Goal: Navigation & Orientation: Find specific page/section

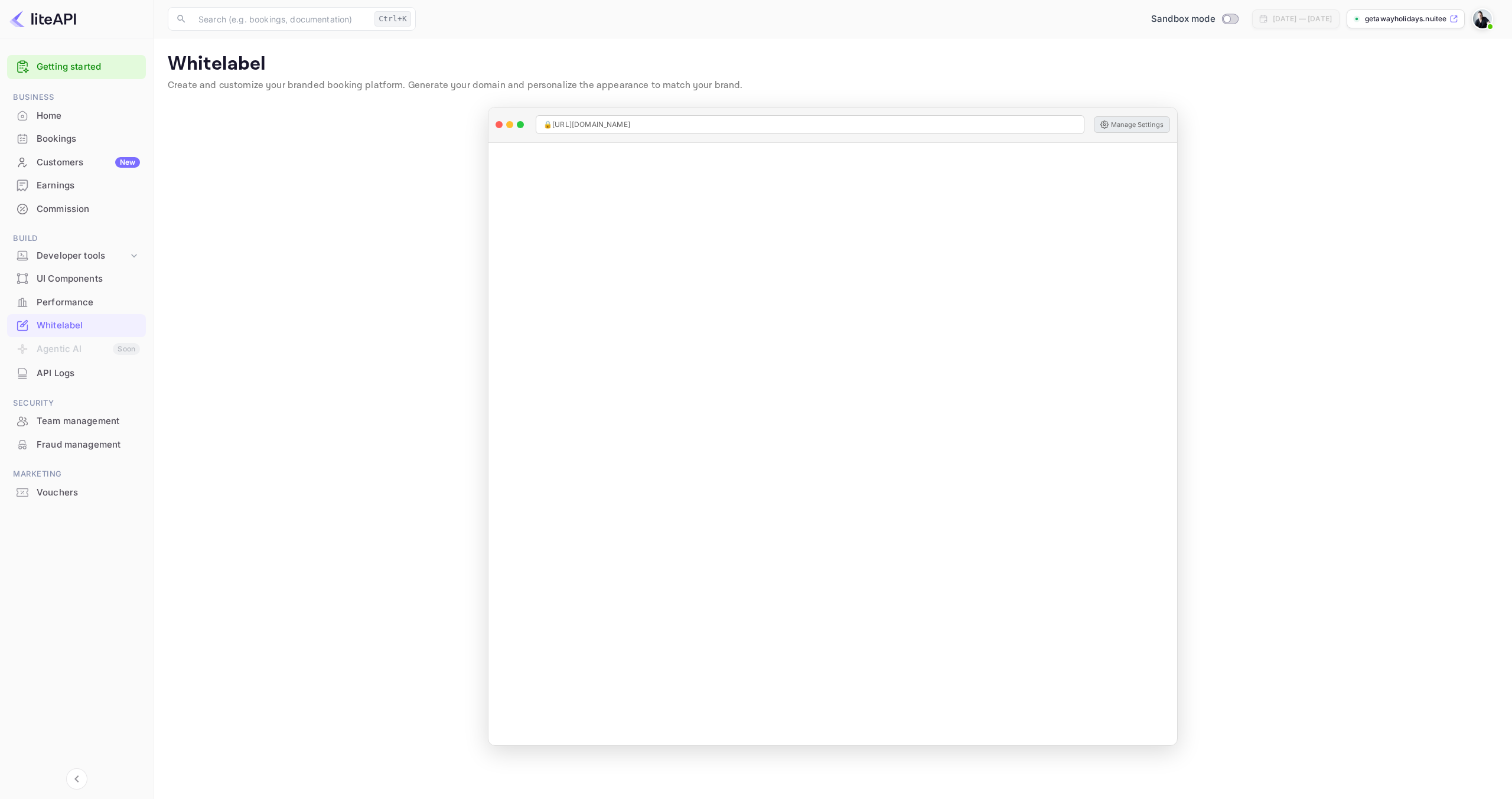
click at [77, 326] on div "Whitelabel" at bounding box center [89, 326] width 103 height 14
click at [75, 323] on div "Whitelabel" at bounding box center [89, 326] width 103 height 14
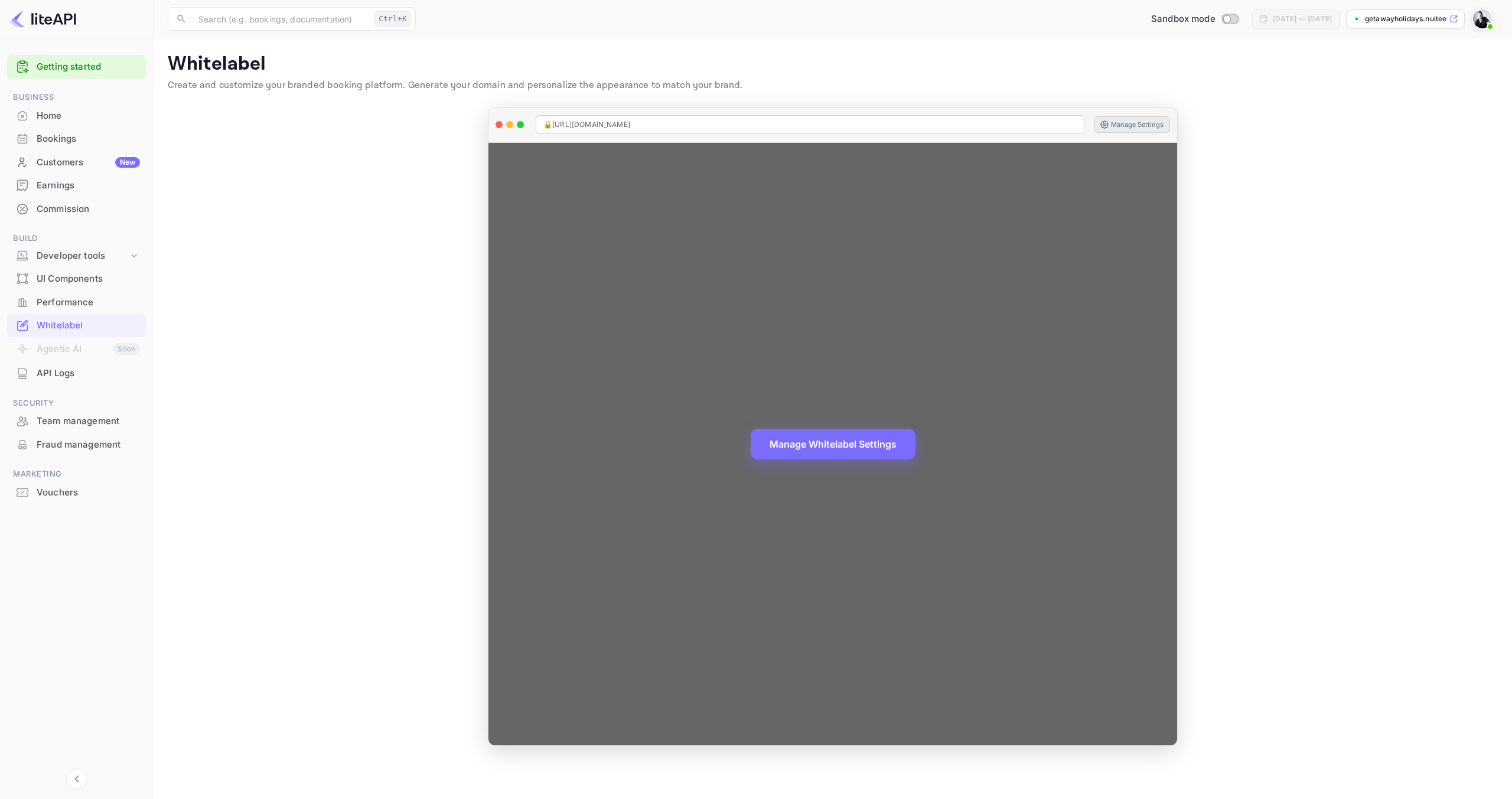
click at [1147, 127] on button "Manage Settings" at bounding box center [1132, 124] width 77 height 16
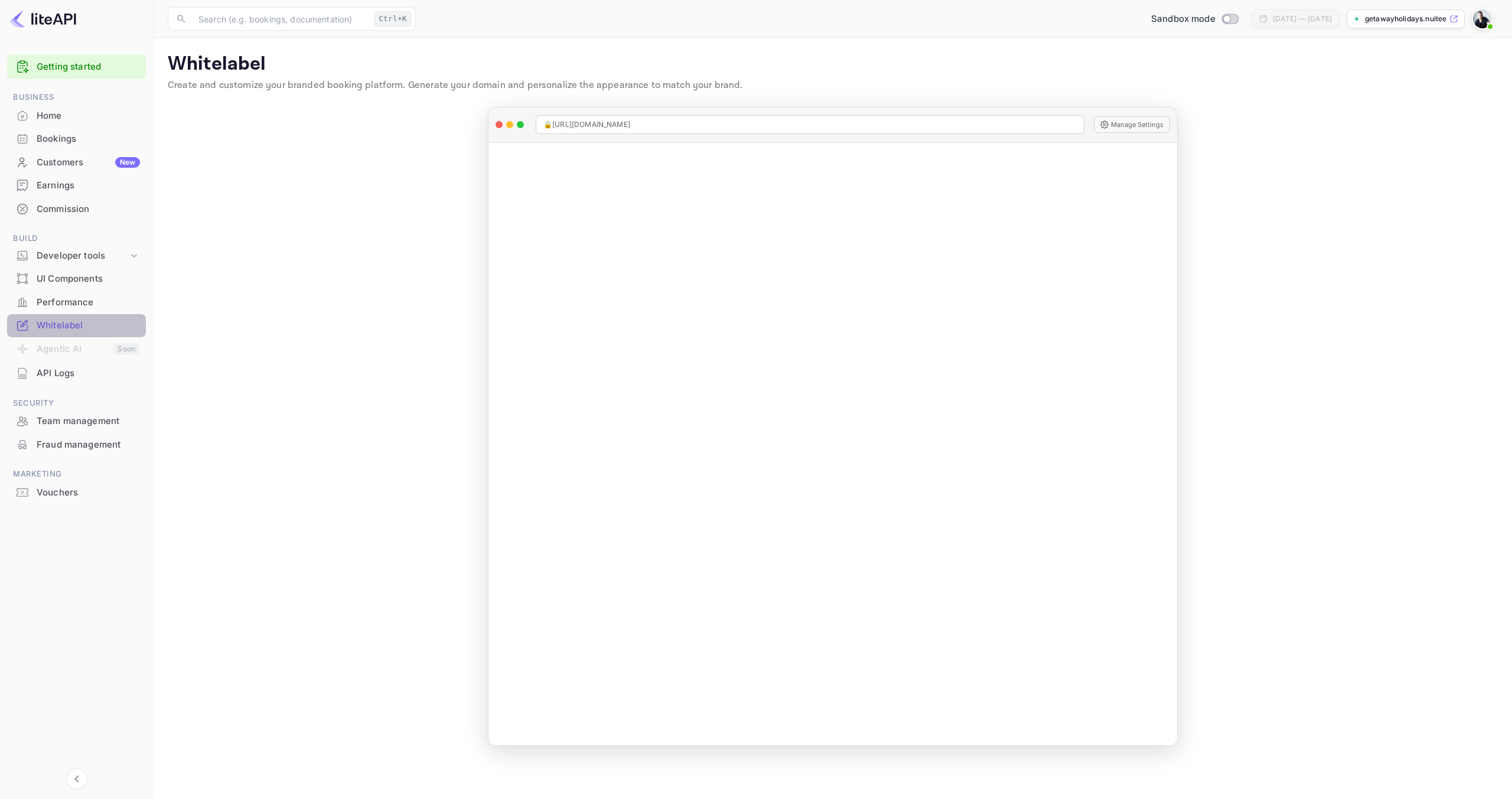
click at [67, 326] on div "Whitelabel" at bounding box center [89, 326] width 103 height 14
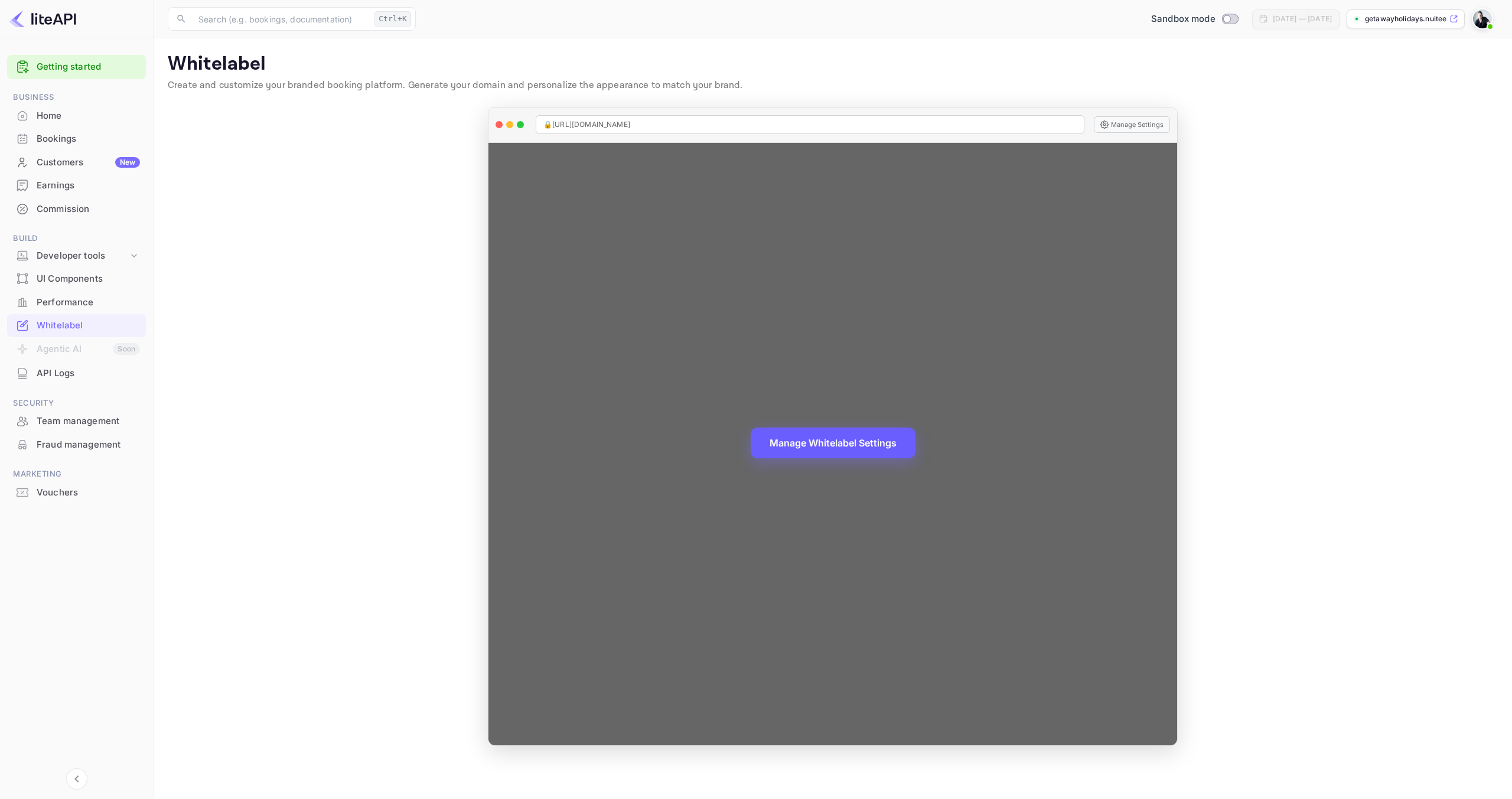
click at [849, 447] on button "Manage Whitelabel Settings" at bounding box center [833, 443] width 165 height 31
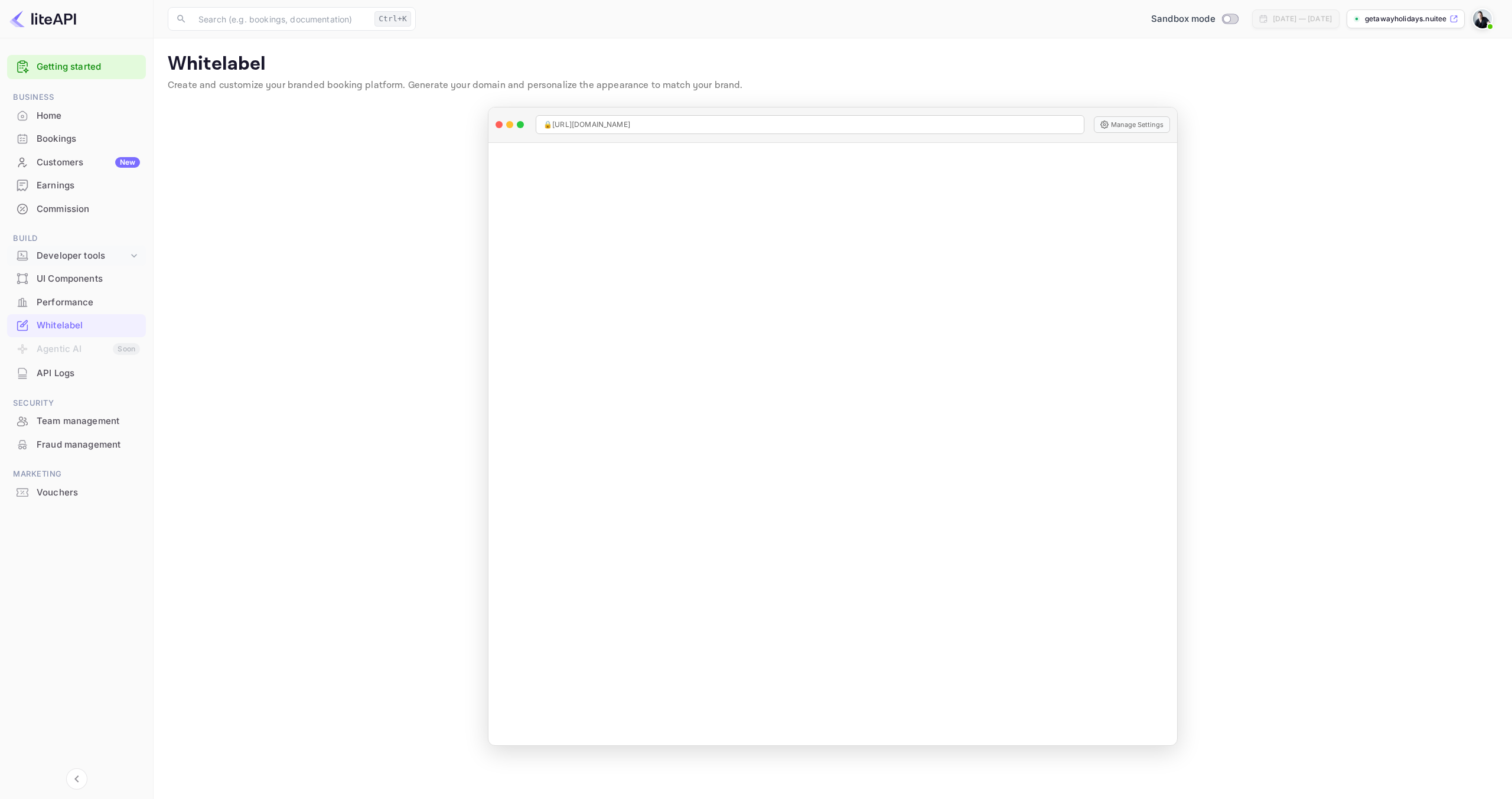
click at [128, 256] on icon at bounding box center [134, 256] width 12 height 12
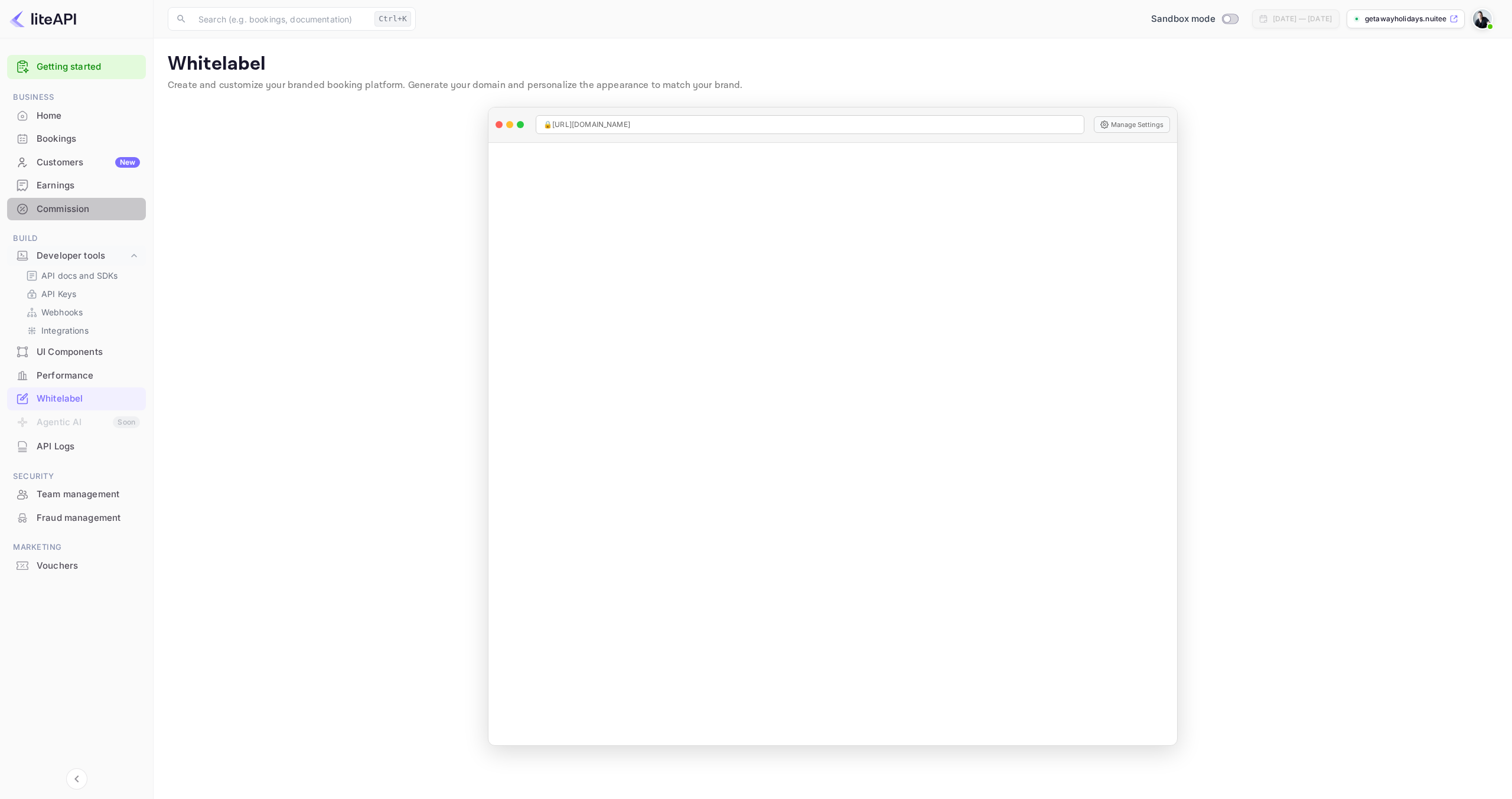
click at [75, 209] on div "Commission" at bounding box center [89, 210] width 103 height 14
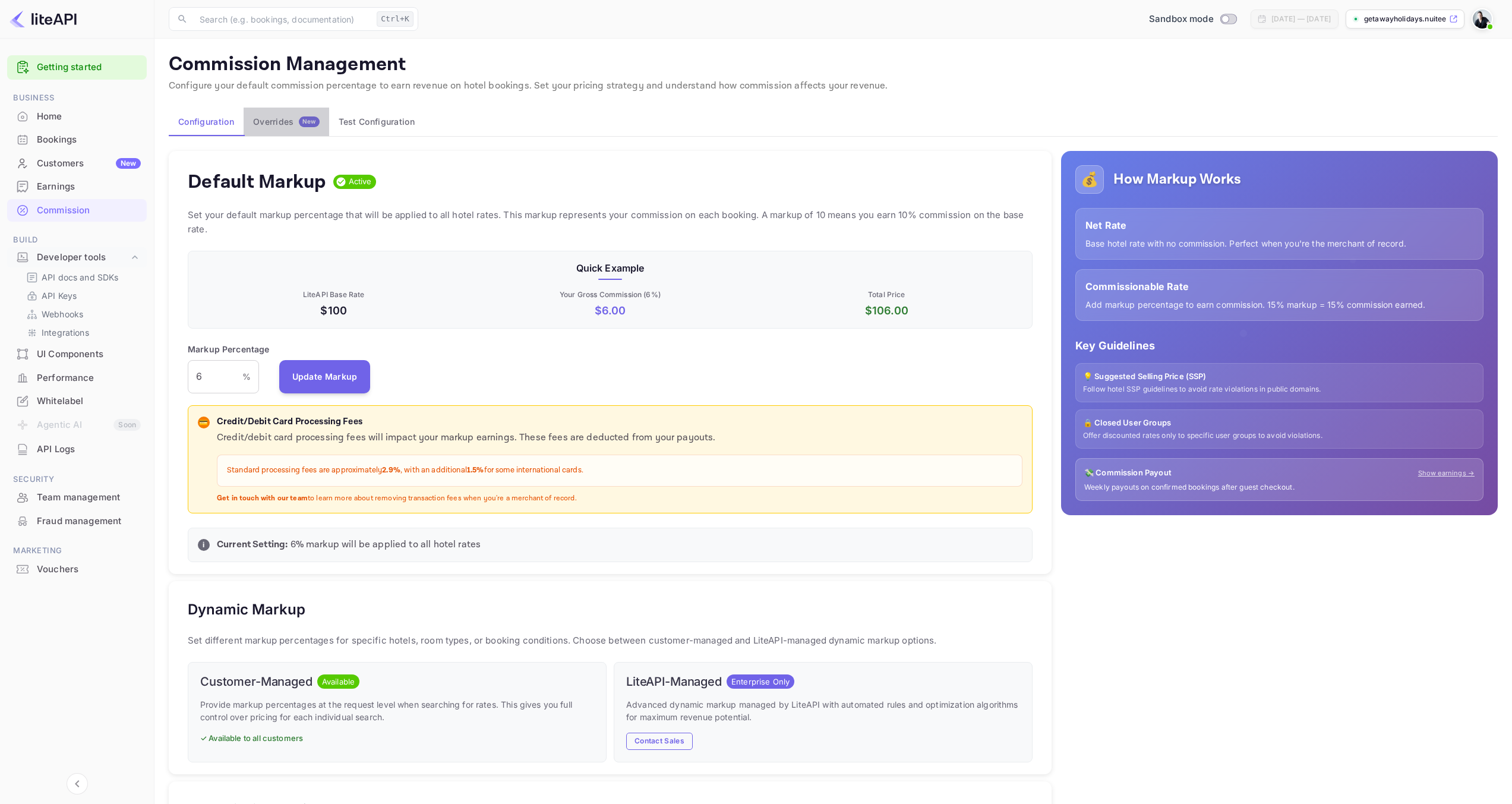
click at [281, 121] on div "Overrides New" at bounding box center [286, 122] width 67 height 10
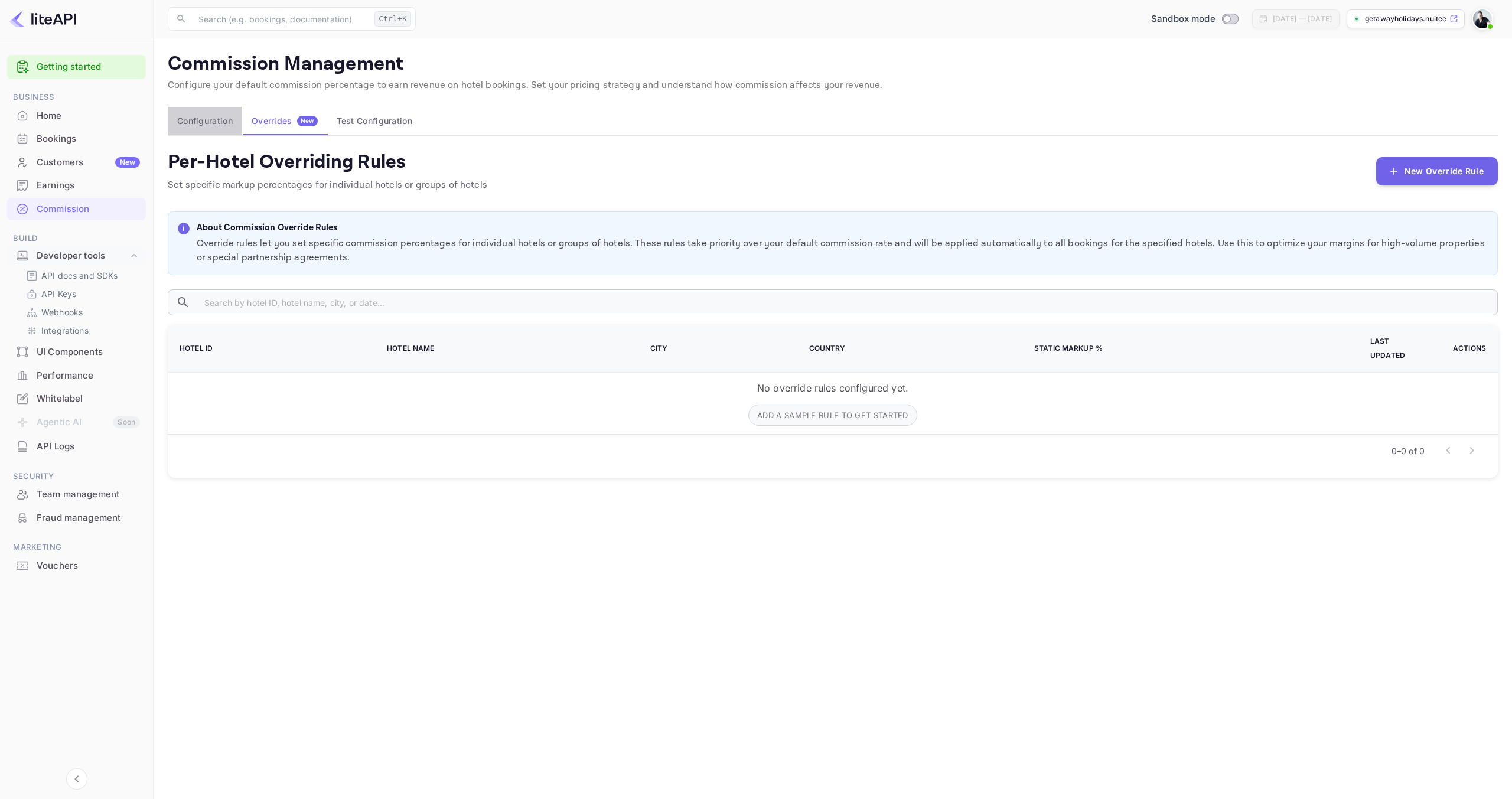
click at [209, 125] on button "Configuration" at bounding box center [205, 120] width 75 height 28
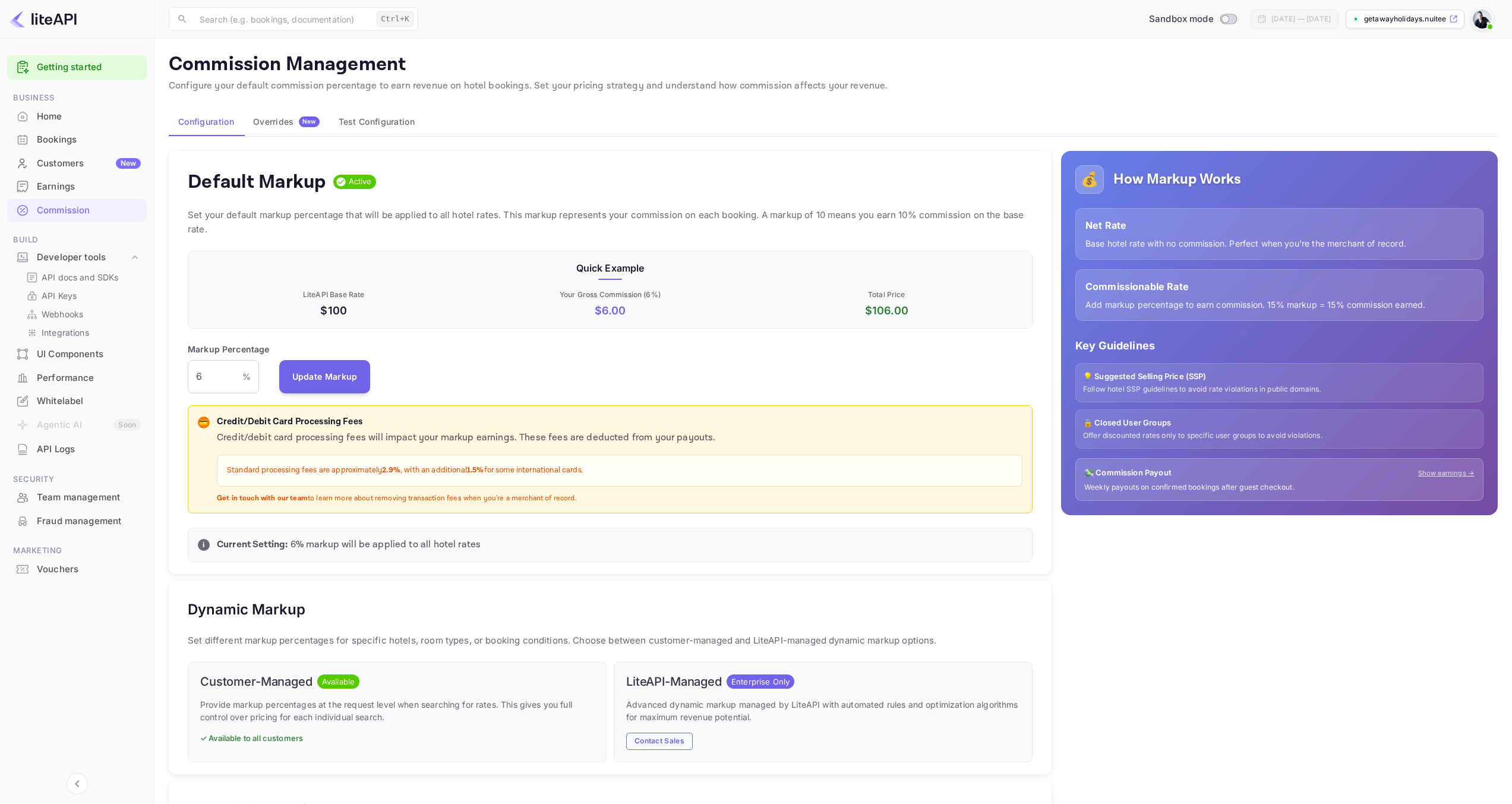
scroll to position [202, 836]
click at [288, 131] on button "Overrides New" at bounding box center [286, 121] width 86 height 29
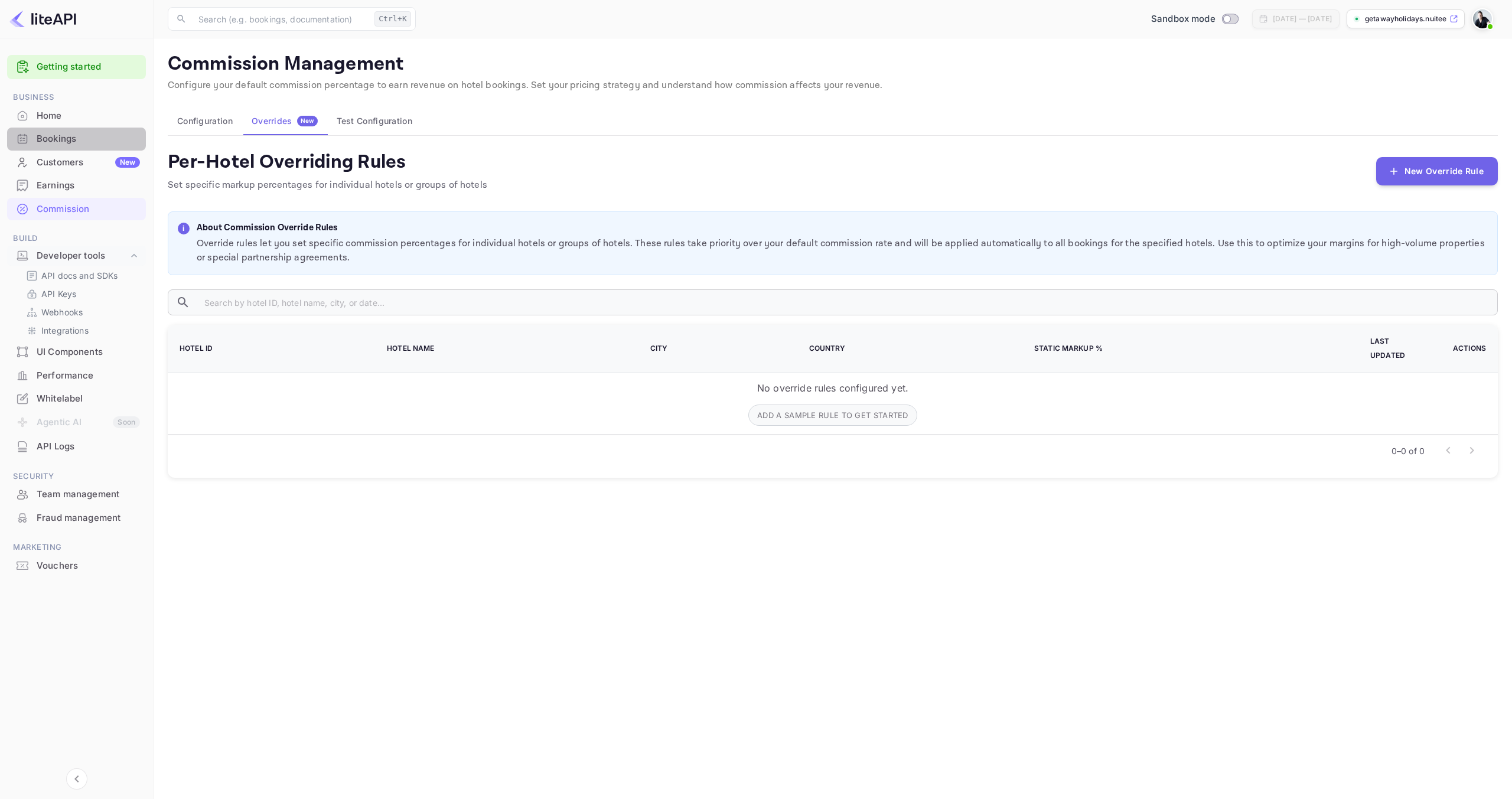
click at [62, 140] on div "Bookings" at bounding box center [89, 139] width 103 height 14
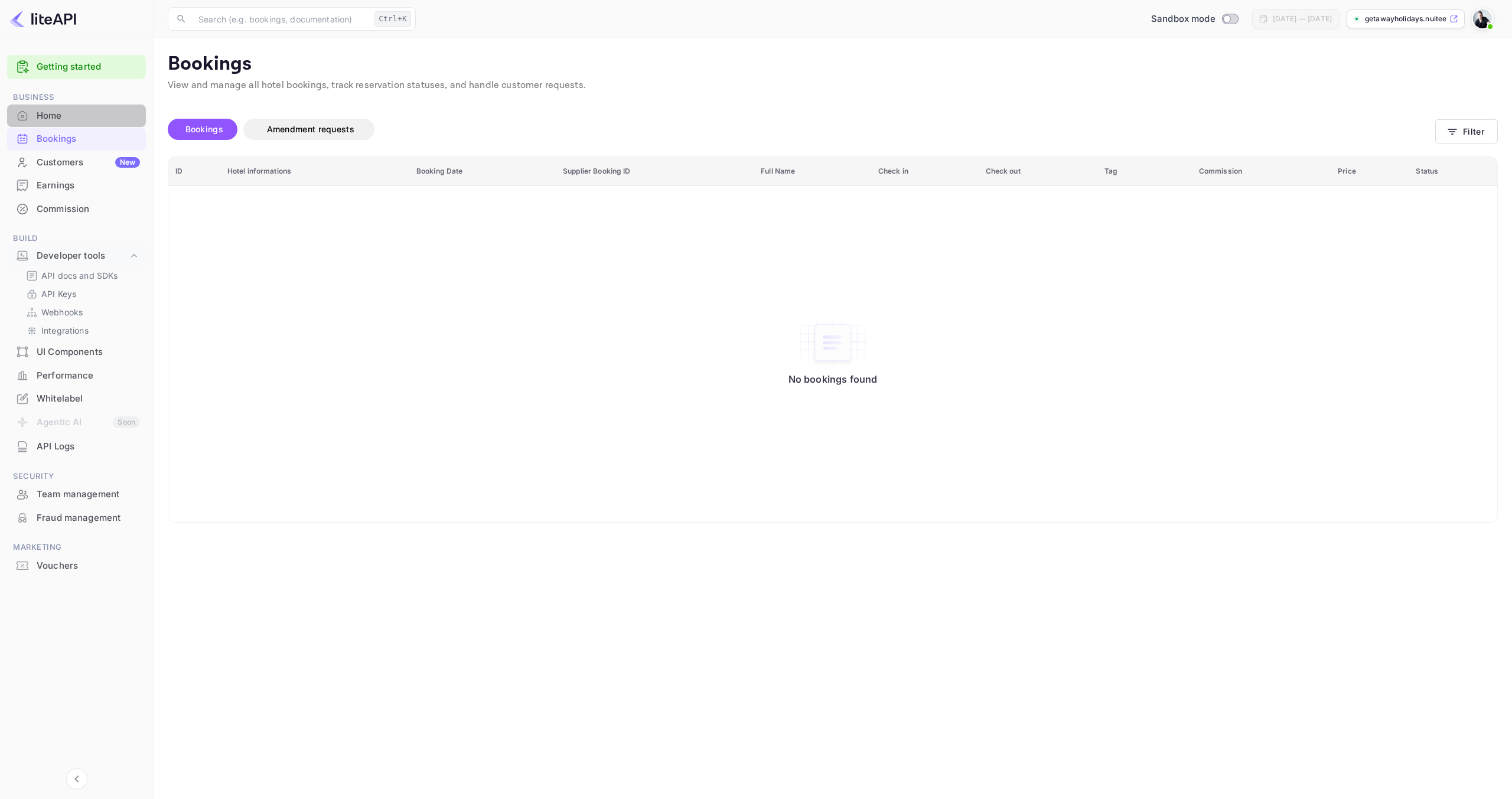
click at [64, 118] on div "Home" at bounding box center [89, 116] width 103 height 14
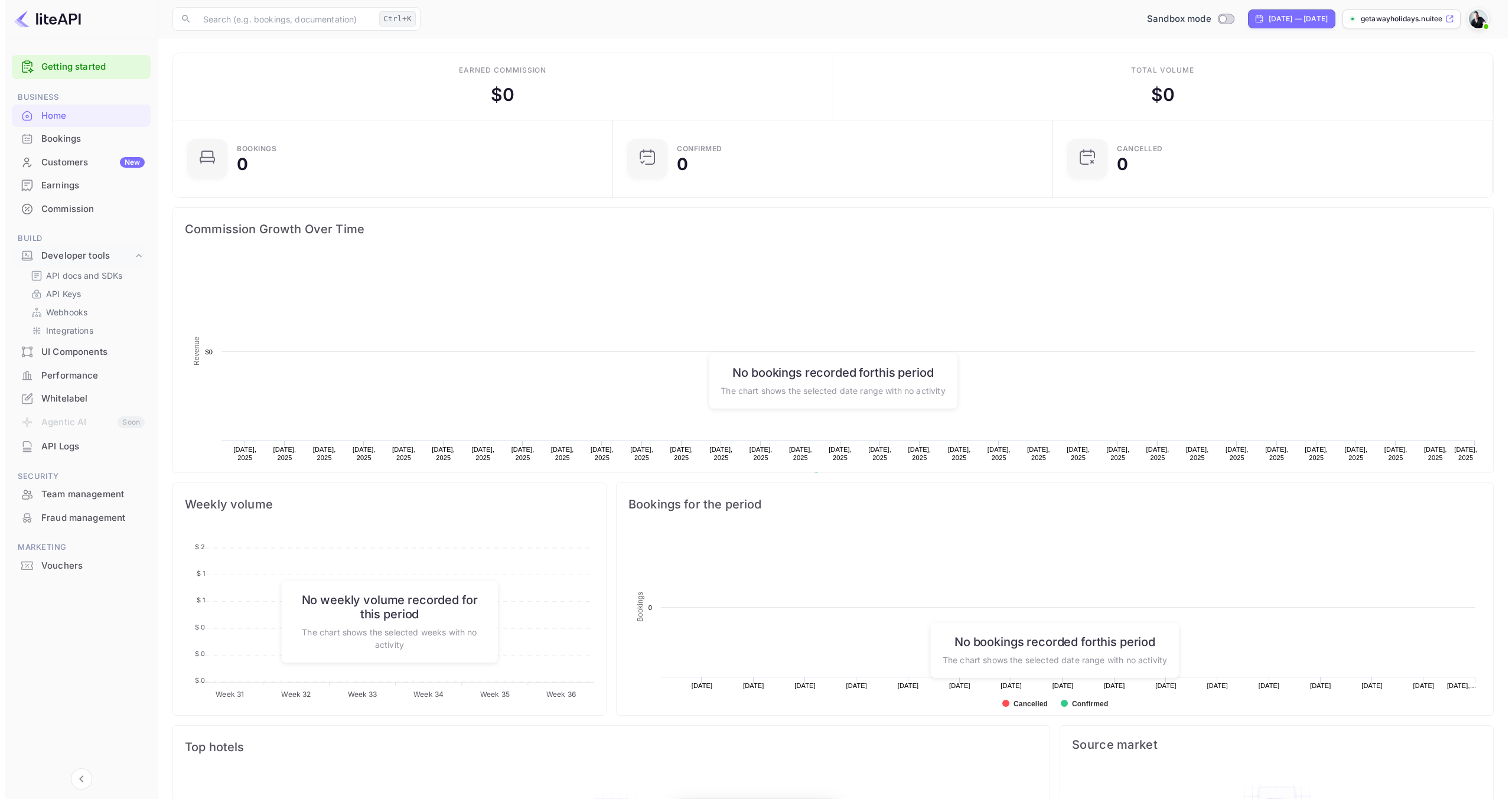
scroll to position [183, 424]
click at [78, 64] on link "Getting started" at bounding box center [89, 67] width 103 height 14
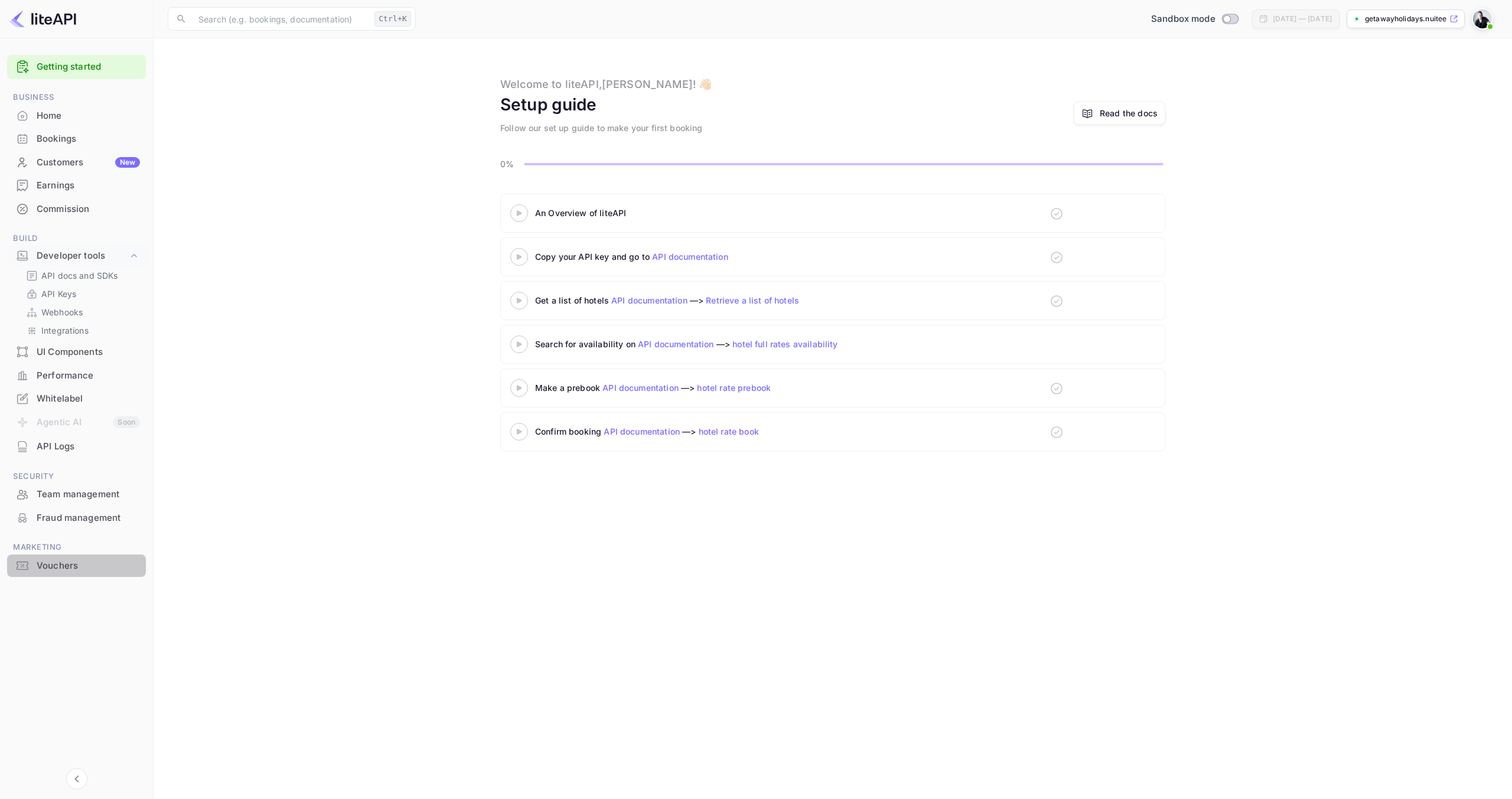
click at [69, 575] on div "Vouchers" at bounding box center [77, 565] width 139 height 23
